Goal: Task Accomplishment & Management: Use online tool/utility

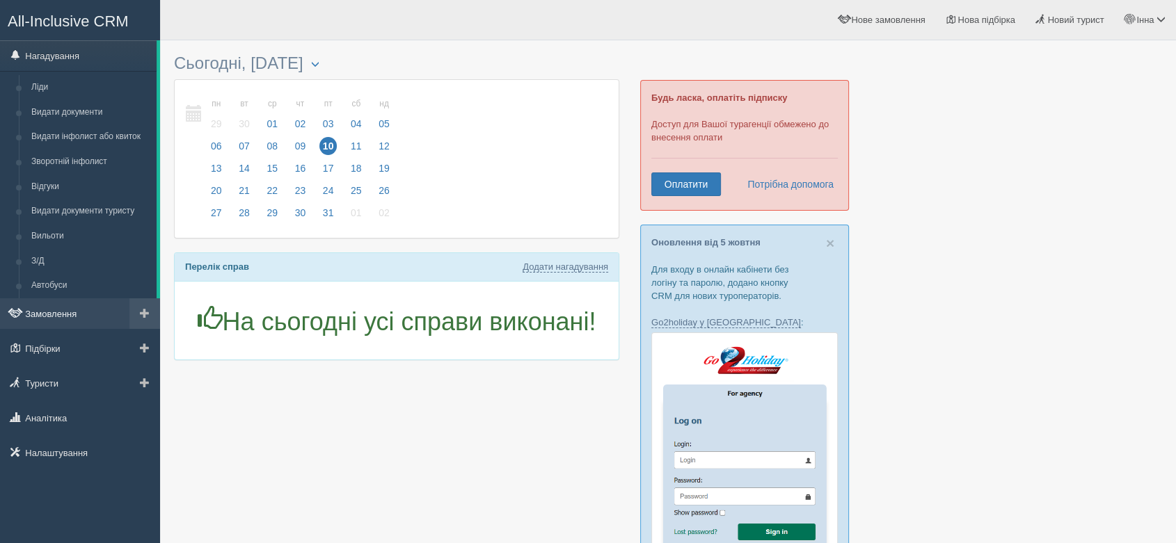
click at [65, 303] on link "Замовлення" at bounding box center [80, 313] width 160 height 31
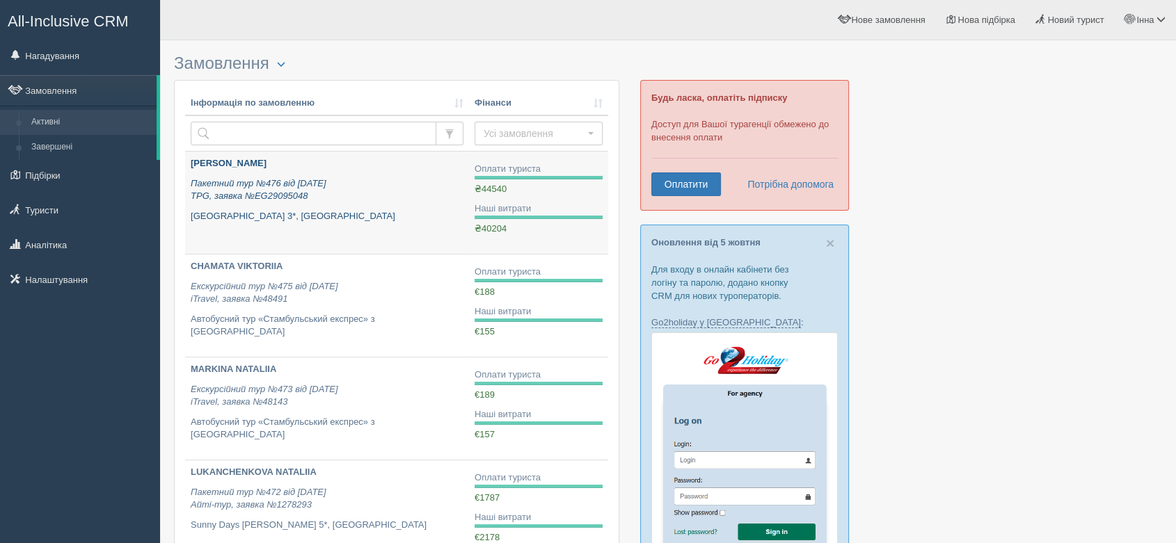
click at [319, 207] on div "[PERSON_NAME] Пакетний тур №476 від [DATE] TPG, заявка №EG29095048 [GEOGRAPHIC_…" at bounding box center [327, 189] width 273 height 65
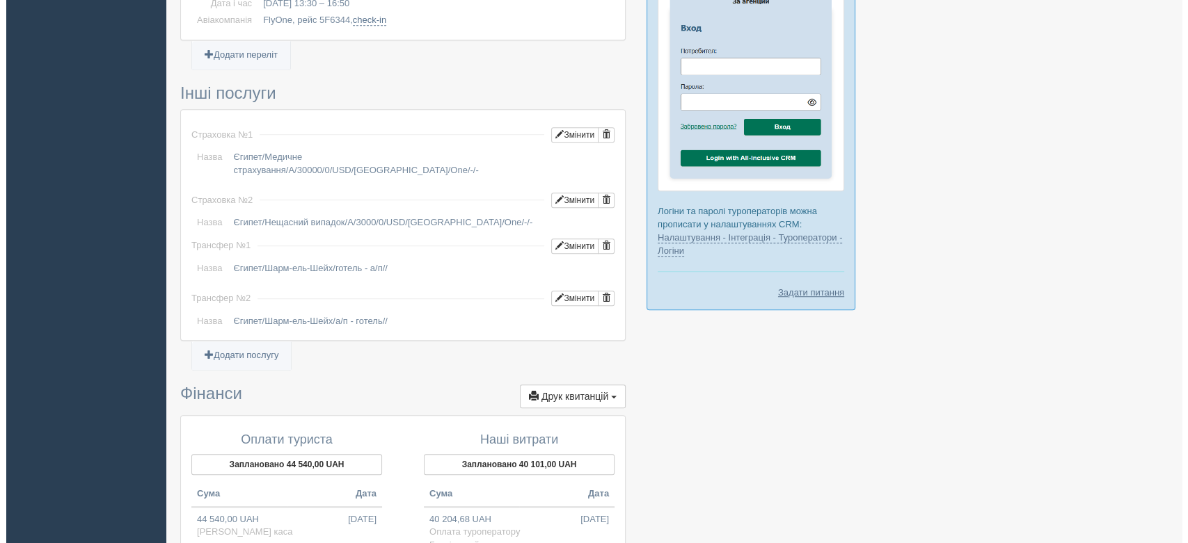
scroll to position [1222, 0]
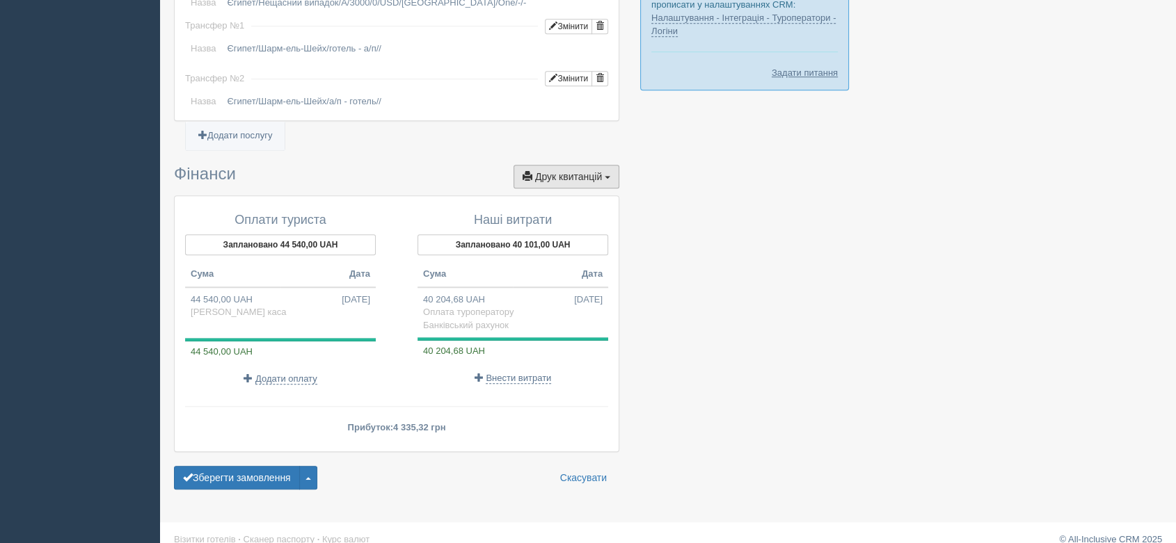
click at [575, 171] on span "Друк квитанцій" at bounding box center [568, 176] width 67 height 11
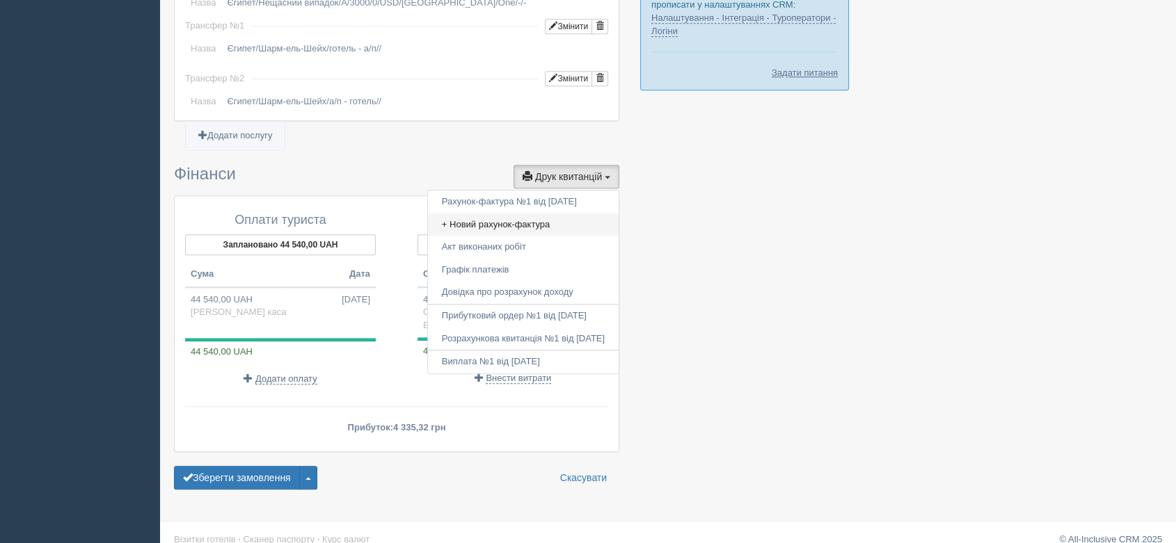
click at [526, 214] on link "+ Новий рахунок-фактура" at bounding box center [523, 225] width 191 height 23
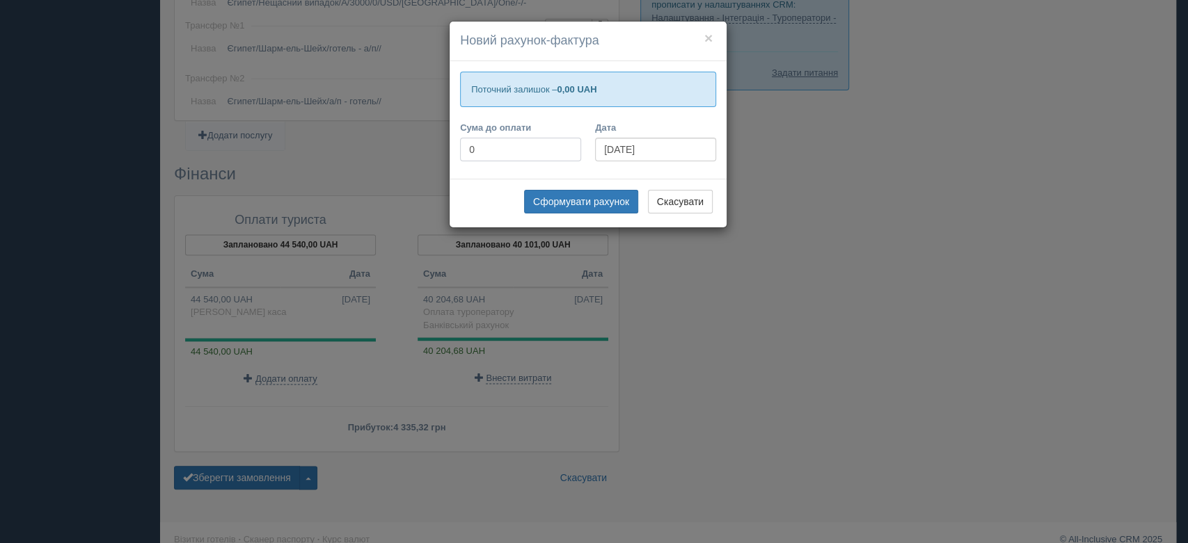
click at [526, 147] on input "0" at bounding box center [520, 150] width 121 height 24
type input "51780"
click at [562, 198] on button "Сформувати рахунок" at bounding box center [581, 202] width 114 height 24
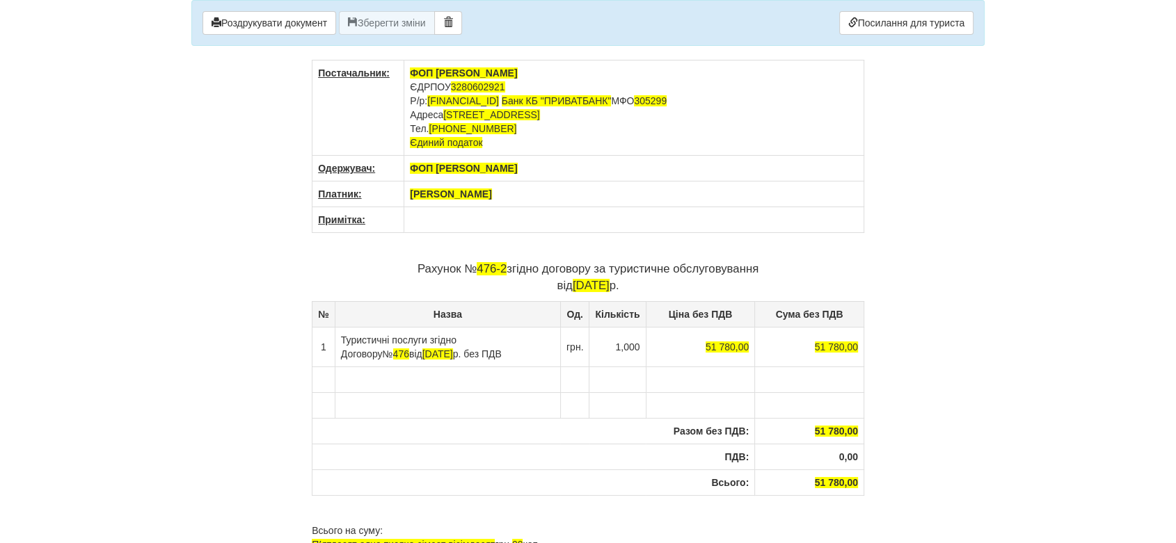
drag, startPoint x: 555, startPoint y: 192, endPoint x: 406, endPoint y: 191, distance: 148.9
click at [406, 191] on th "Левченко Любов Борисівна" at bounding box center [634, 195] width 460 height 26
click at [362, 217] on u "Примітка:" at bounding box center [341, 219] width 47 height 11
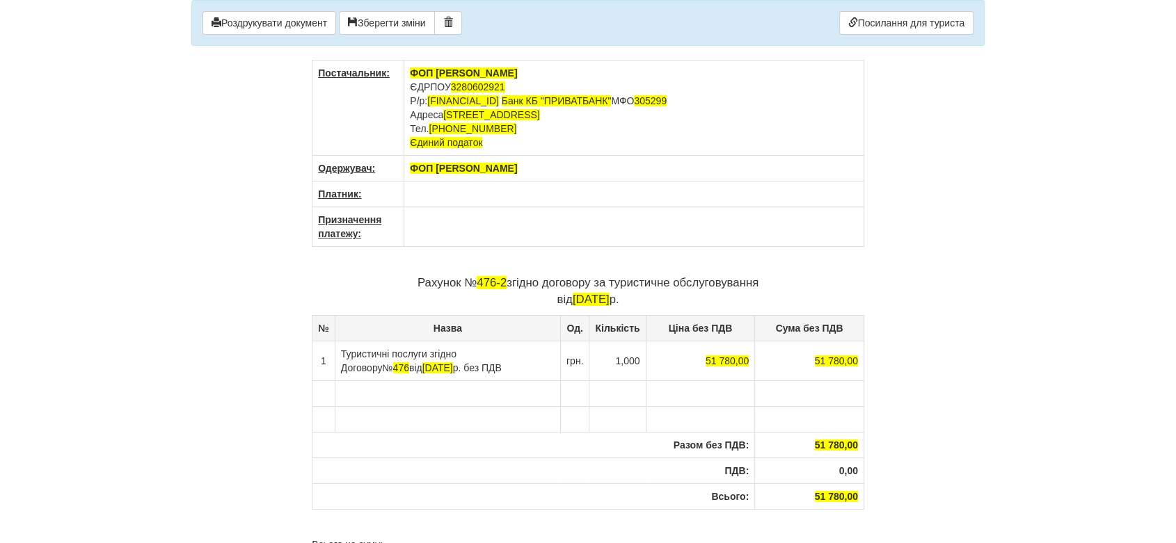
click at [489, 229] on td at bounding box center [634, 227] width 460 height 40
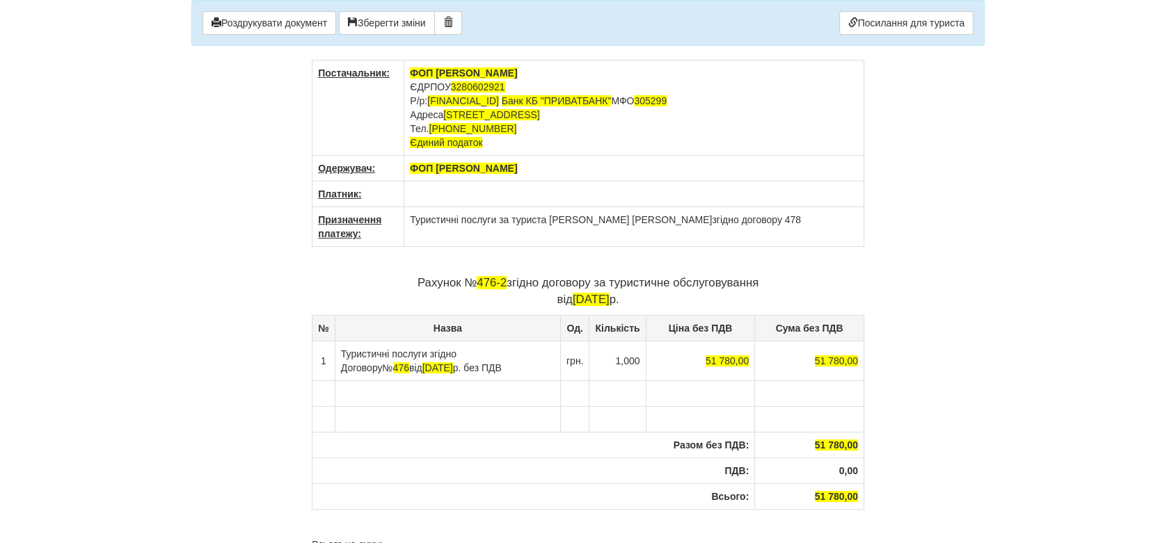
click at [508, 278] on p "Рахунок № 476-2 згідно договору за туристичне обслуговування від 10.10.2025 р." at bounding box center [588, 291] width 552 height 33
click at [409, 362] on span "476" at bounding box center [401, 367] width 16 height 11
click at [362, 23] on button "Зберегти зміни" at bounding box center [387, 23] width 96 height 24
click at [283, 26] on button "Роздрукувати документ" at bounding box center [269, 23] width 134 height 24
